Goal: Task Accomplishment & Management: Use online tool/utility

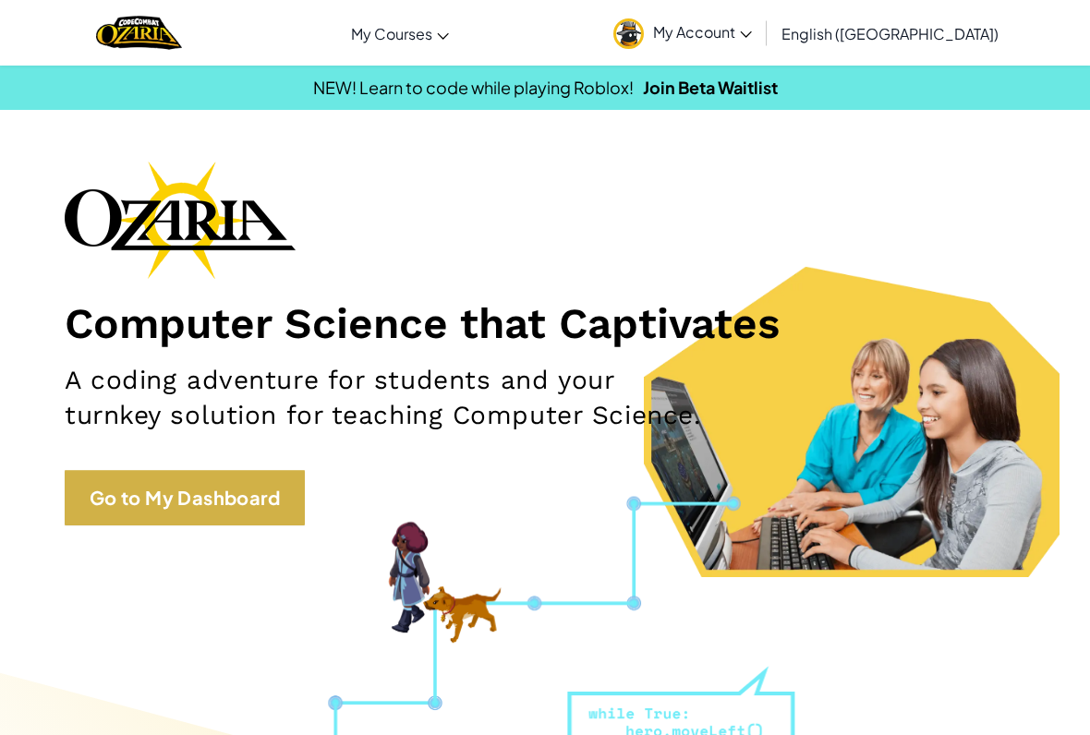
click at [112, 501] on link "Go to My Dashboard" at bounding box center [185, 497] width 240 height 55
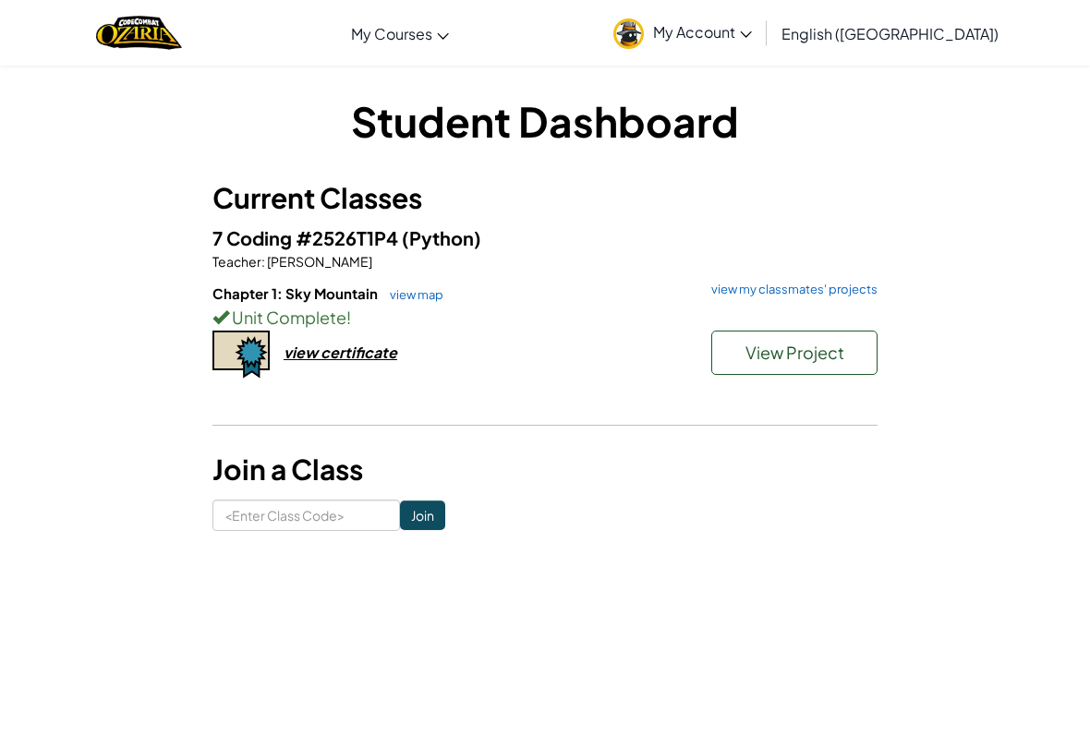
click at [759, 297] on h6 "Chapter 1: Sky Mountain view map view my classmates' projects" at bounding box center [544, 294] width 665 height 20
click at [782, 294] on link "view my classmates' projects" at bounding box center [789, 290] width 175 height 12
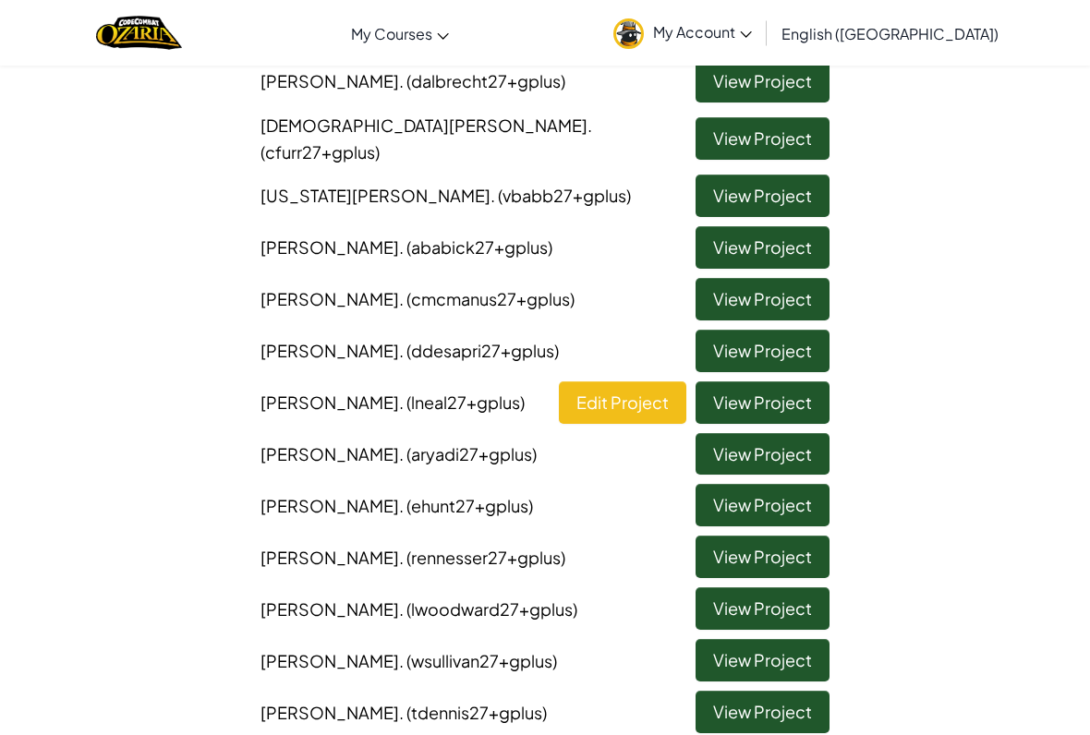
scroll to position [369, 0]
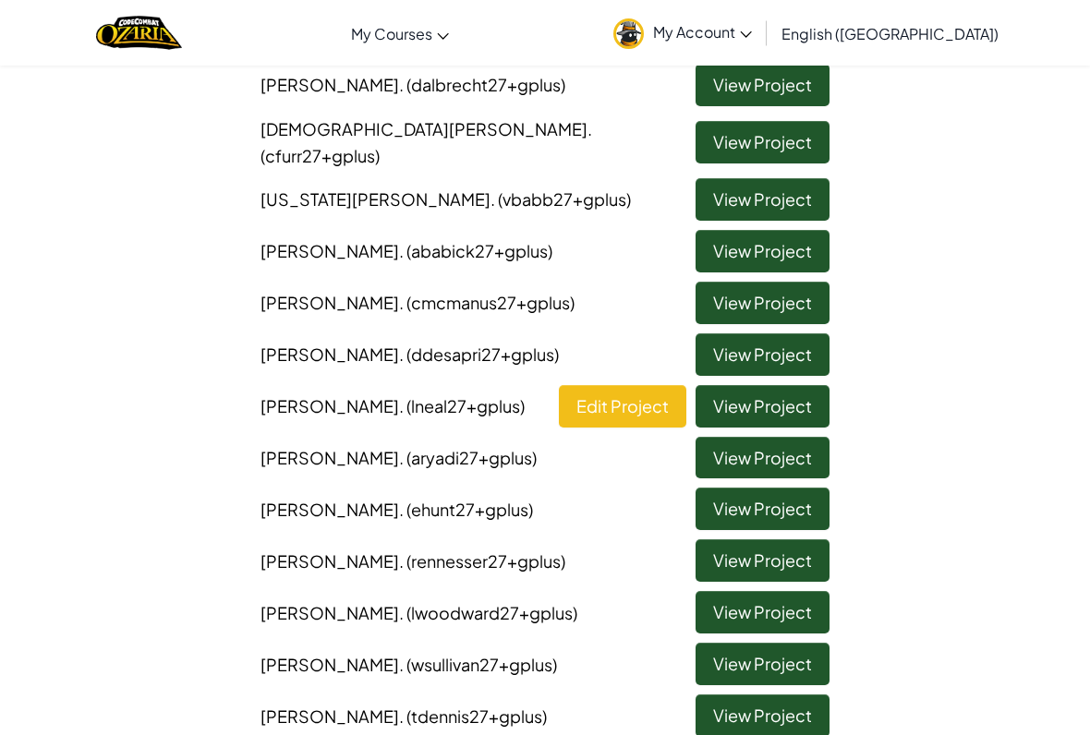
click at [758, 385] on link "View Project" at bounding box center [762, 406] width 134 height 42
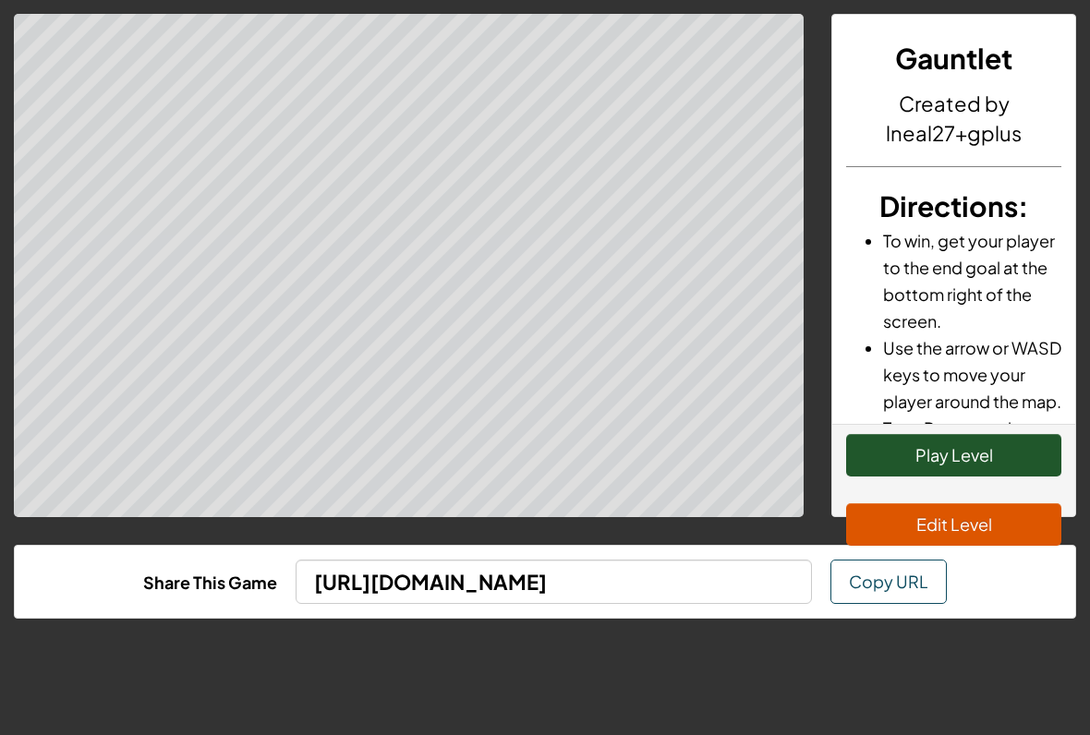
click at [985, 449] on button "Play Level" at bounding box center [953, 455] width 215 height 42
